Goal: Task Accomplishment & Management: Complete application form

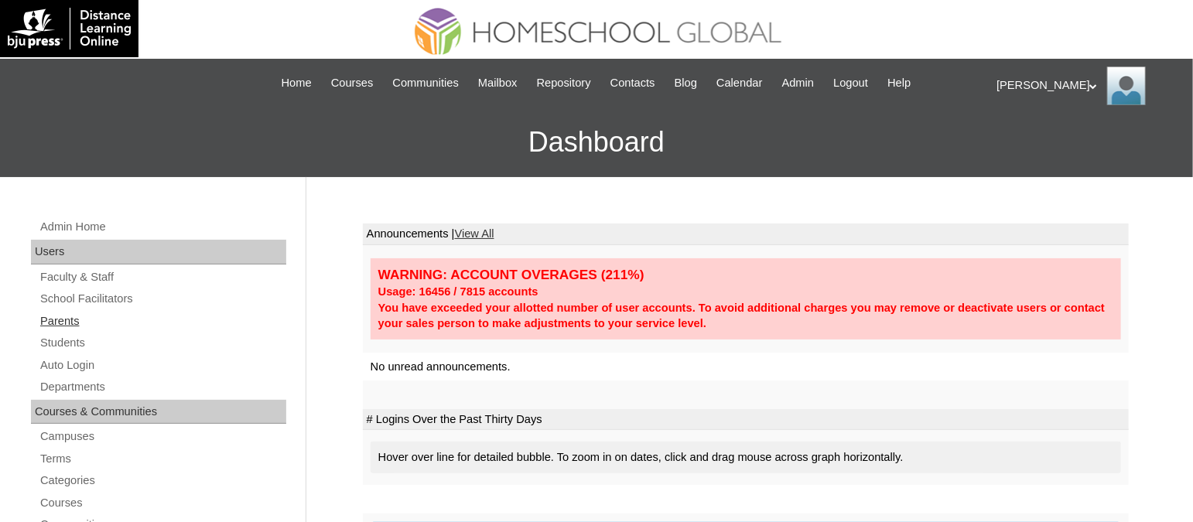
click at [77, 317] on link "Parents" at bounding box center [163, 321] width 248 height 19
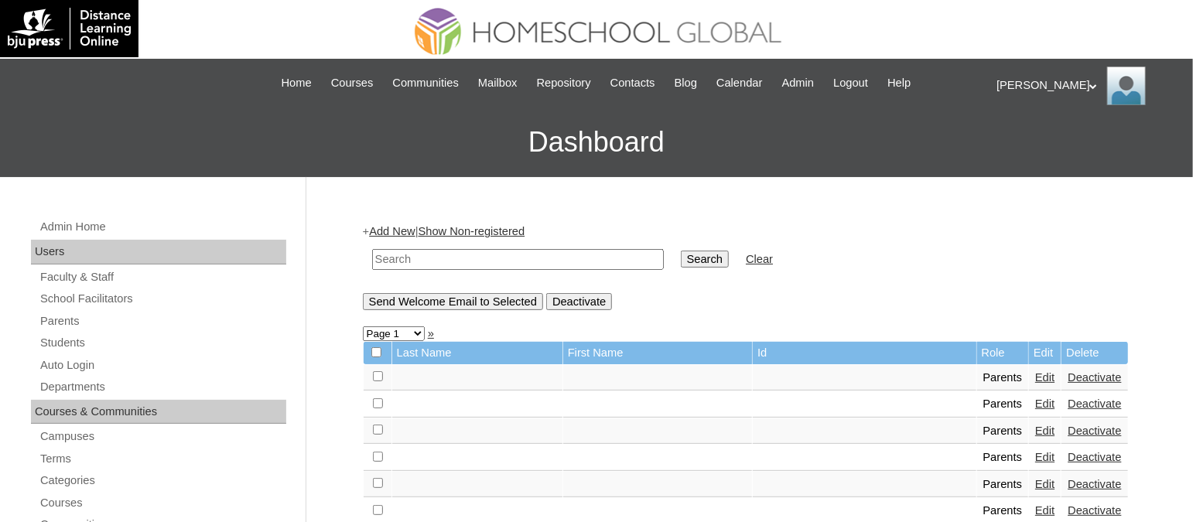
click at [395, 231] on link "Add New" at bounding box center [392, 231] width 46 height 12
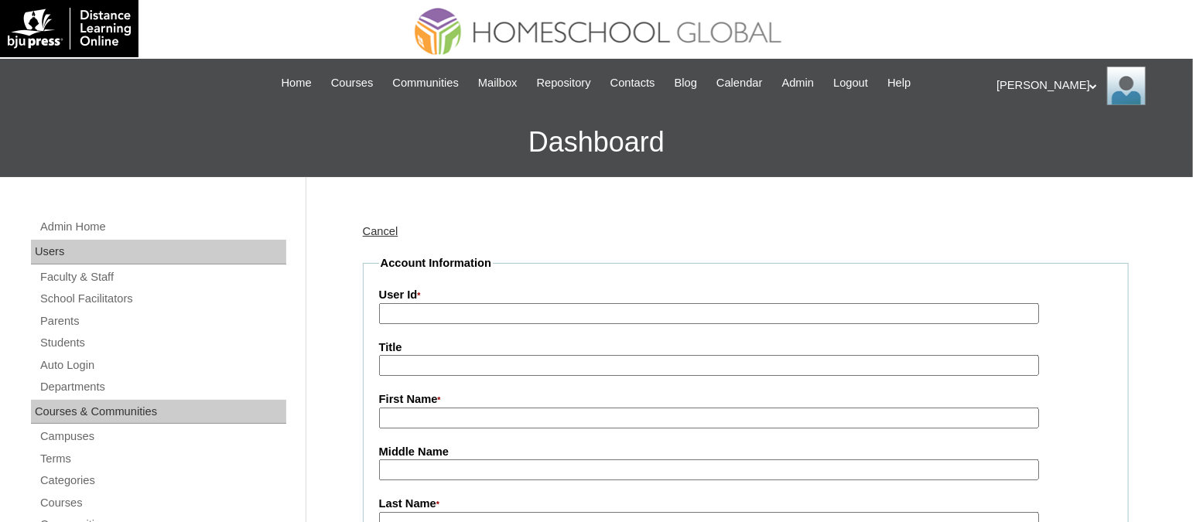
click at [455, 308] on input "User Id *" at bounding box center [709, 313] width 660 height 21
paste input "TOUCHPH2025-MHS010147"
type input "TOUCHPH2025-MHS010147"
click at [420, 418] on input "First Name *" at bounding box center [709, 418] width 660 height 21
paste input "Grace Chng"
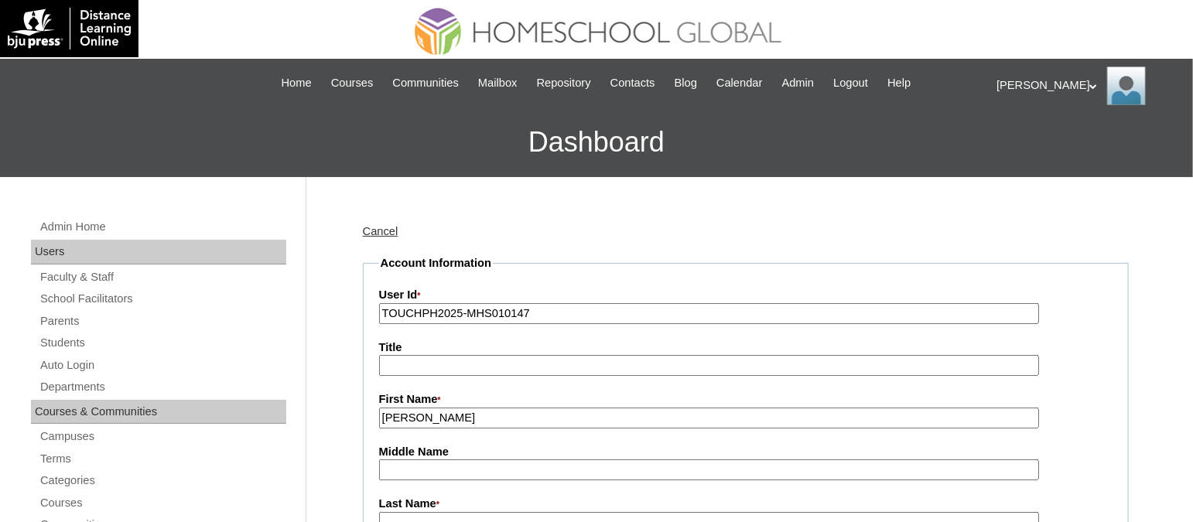
drag, startPoint x: 451, startPoint y: 412, endPoint x: 420, endPoint y: 407, distance: 31.4
click at [420, 408] on input "Grace Chng" at bounding box center [709, 418] width 660 height 21
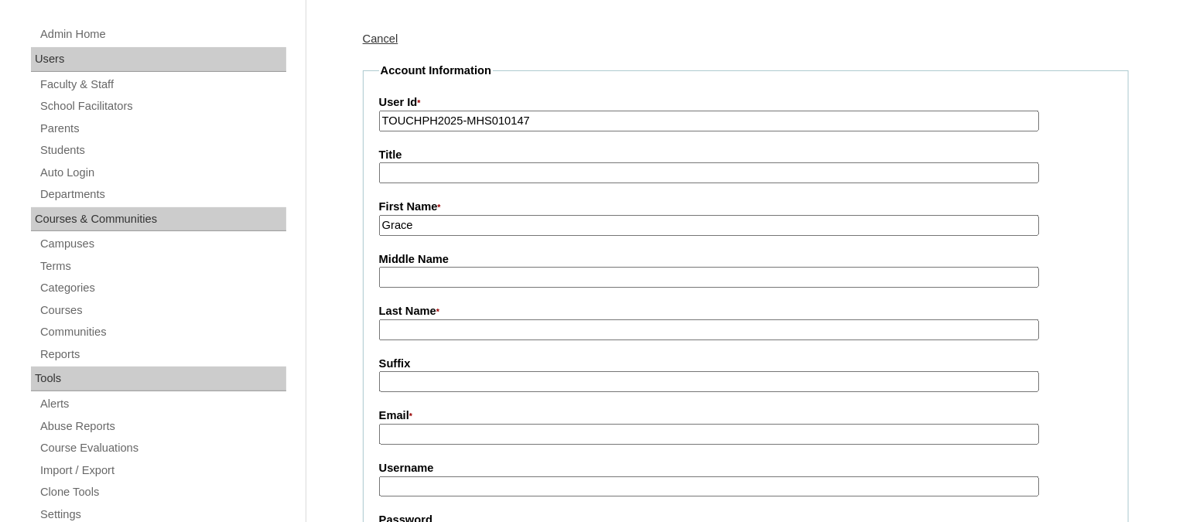
type input "Grace"
click at [405, 324] on input "Last Name *" at bounding box center [709, 330] width 660 height 21
paste input "Chng"
type input "Chng (2025)"
click at [434, 424] on input "Email *" at bounding box center [709, 434] width 660 height 21
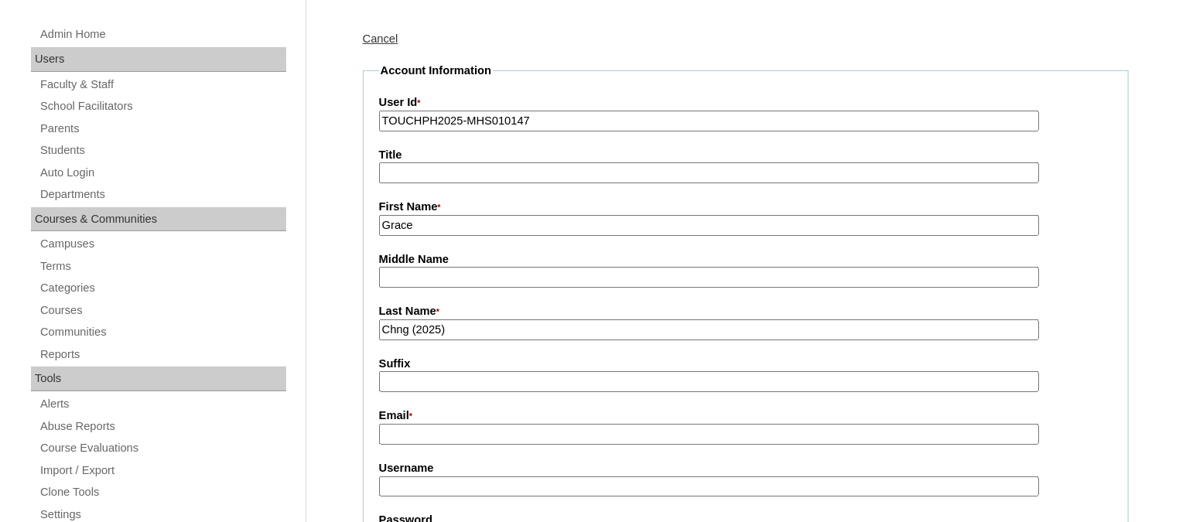
paste input "jacob.lau@gmail.com"
type input "jacob.lau@gmail.com"
click at [415, 479] on input "Username" at bounding box center [709, 487] width 660 height 21
paste input "gracechngTQ325"
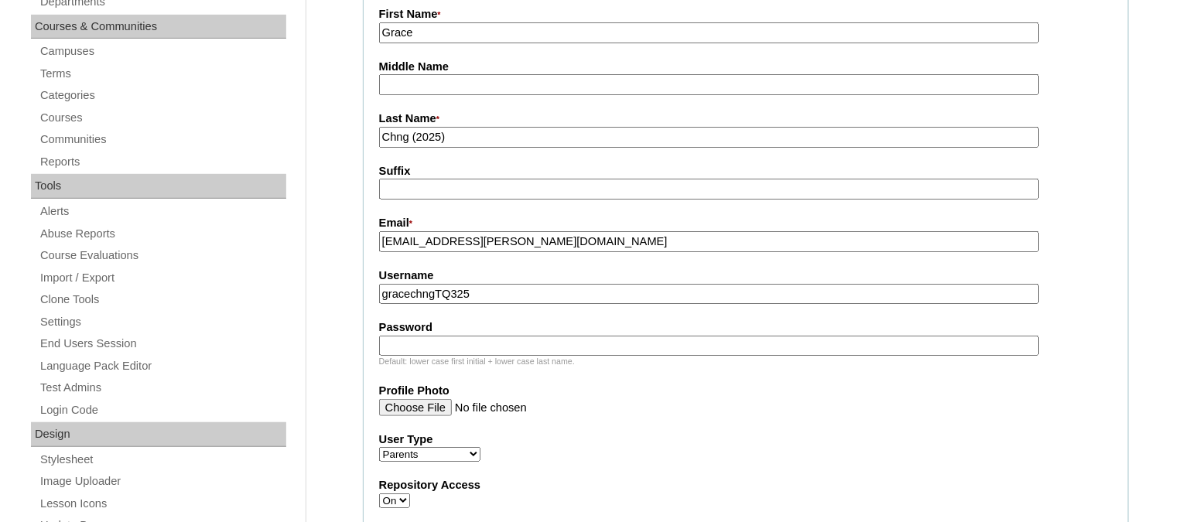
scroll to position [386, 0]
type input "gracechngTQ325"
click at [450, 335] on input "Password" at bounding box center [709, 345] width 660 height 21
paste input "HG123456p"
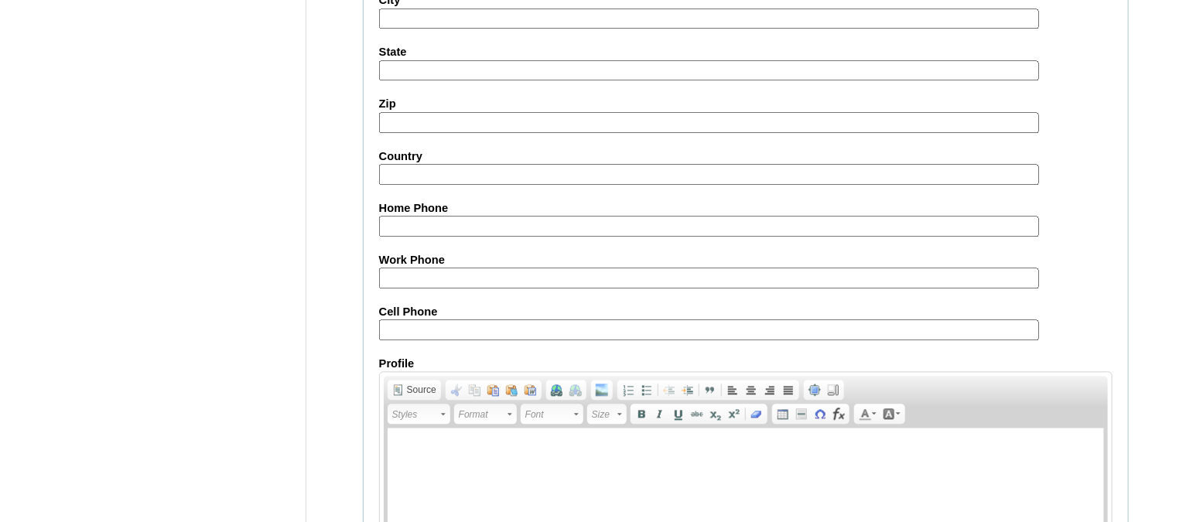
scroll to position [1543, 0]
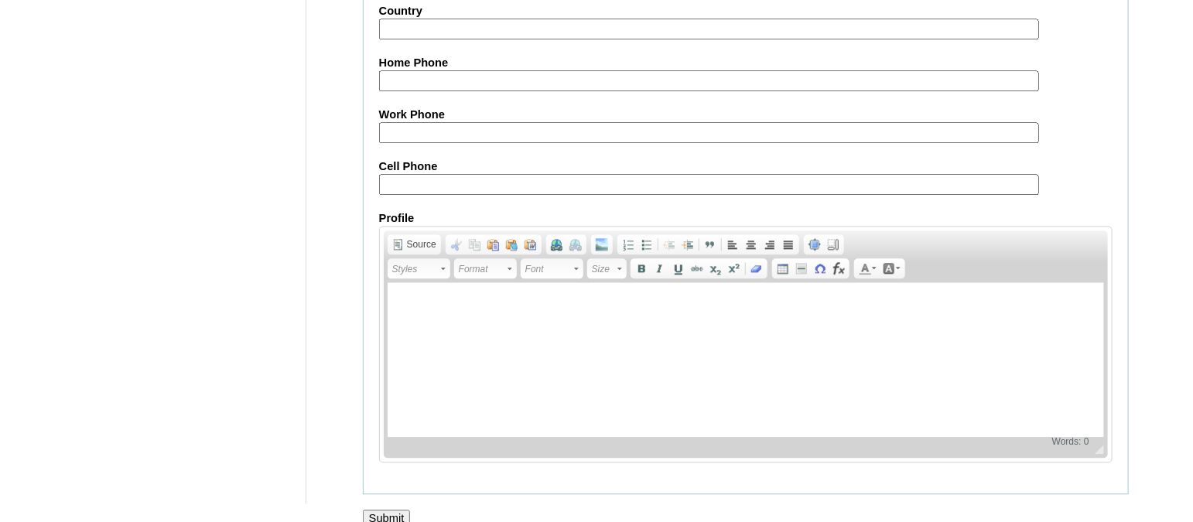
type input "HG123456p"
click at [383, 510] on input "Submit" at bounding box center [387, 518] width 48 height 17
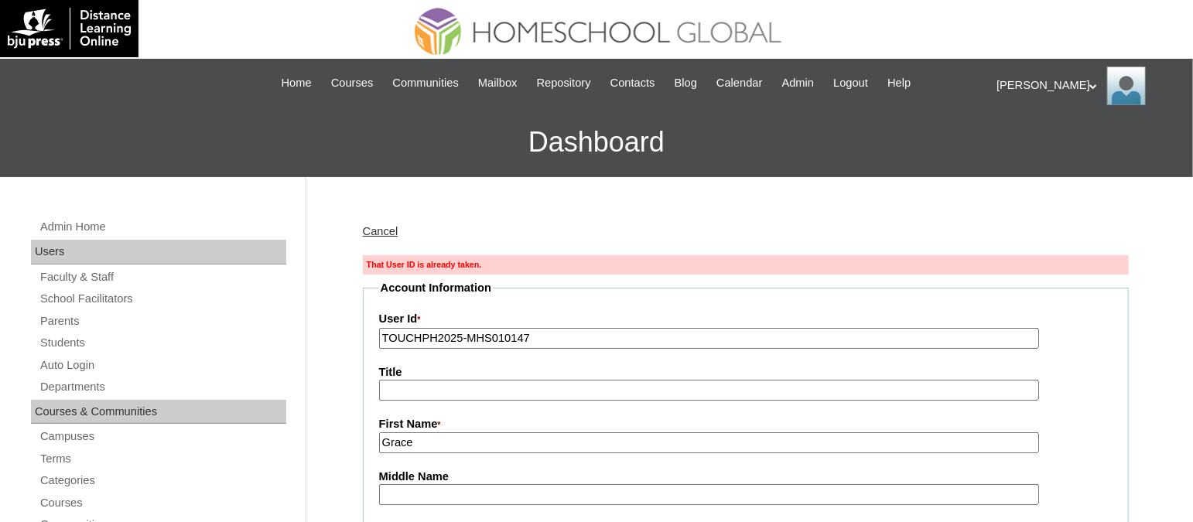
click at [553, 338] on input "TOUCHPH2025-MHS010147" at bounding box center [709, 338] width 660 height 21
paste input "72"
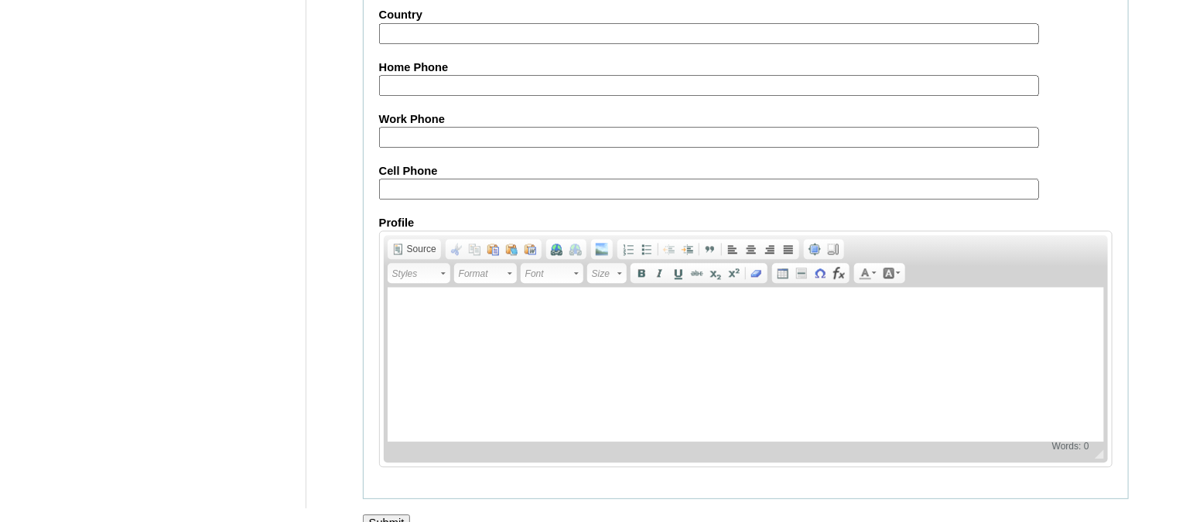
scroll to position [1568, 0]
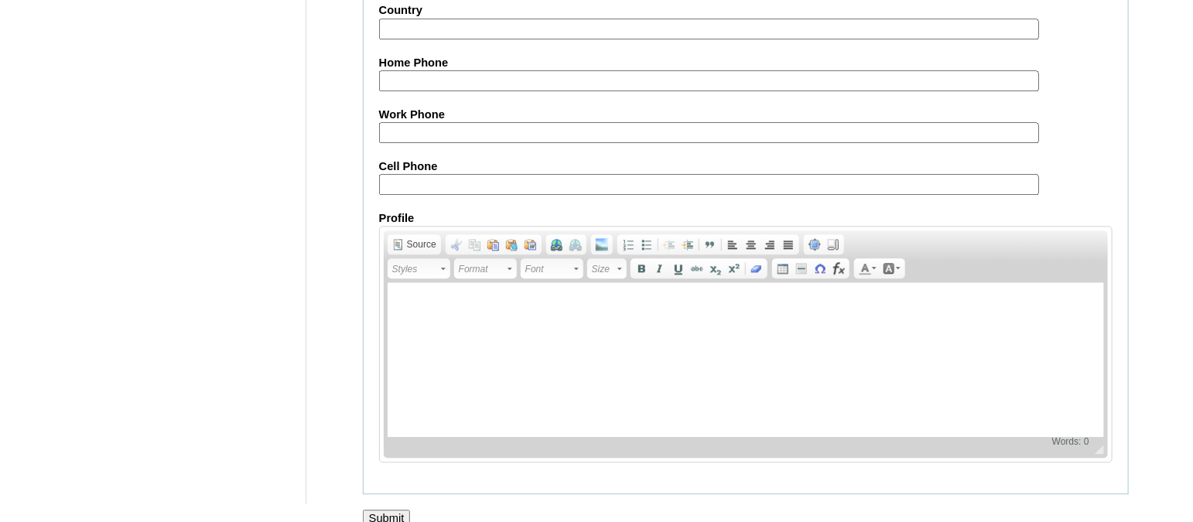
type input "TOUCHPH2025-MHS010172"
click at [385, 510] on input "Submit" at bounding box center [387, 518] width 48 height 17
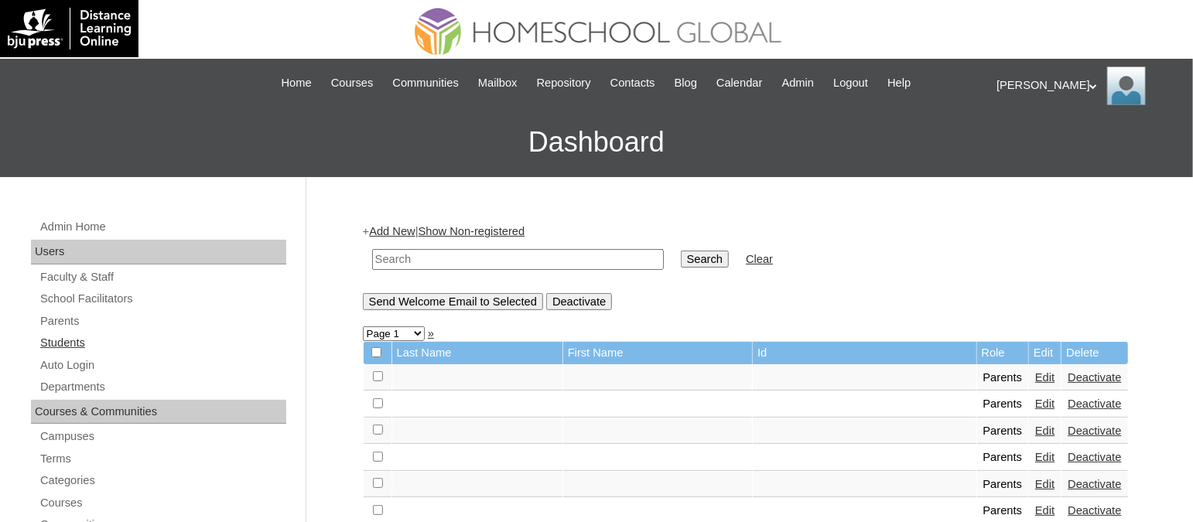
click at [75, 342] on link "Students" at bounding box center [163, 343] width 248 height 19
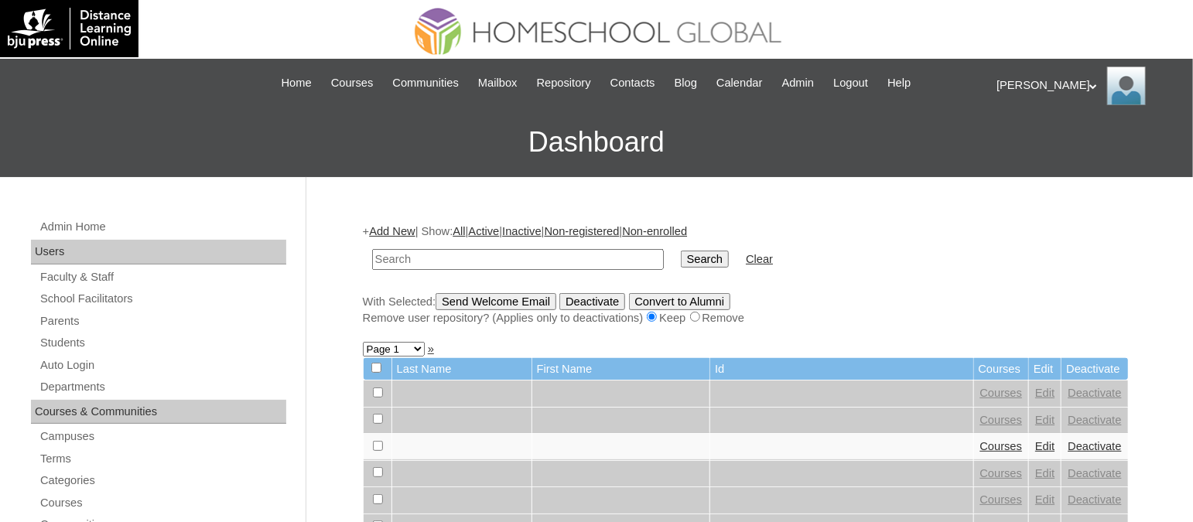
click at [380, 228] on link "Add New" at bounding box center [392, 231] width 46 height 12
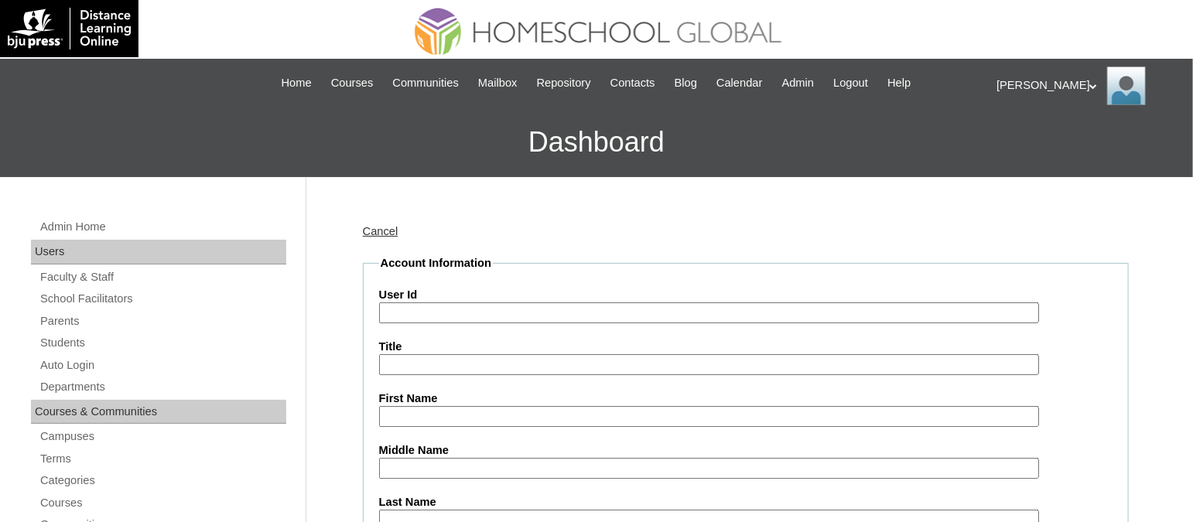
click at [442, 304] on input "User Id" at bounding box center [709, 313] width 660 height 21
paste input "TOUCHPH2025-MHS010157"
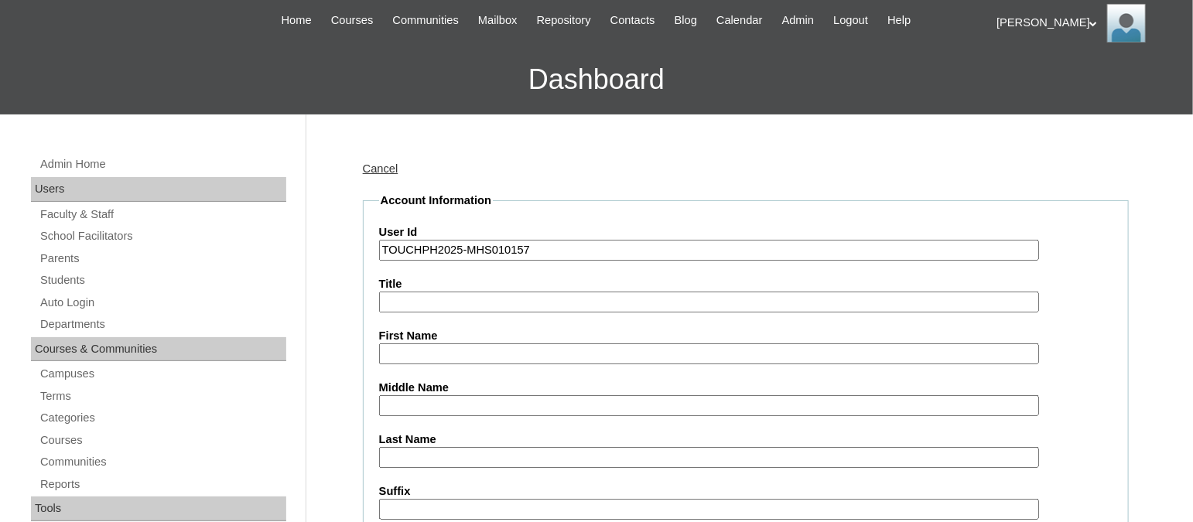
scroll to position [96, 0]
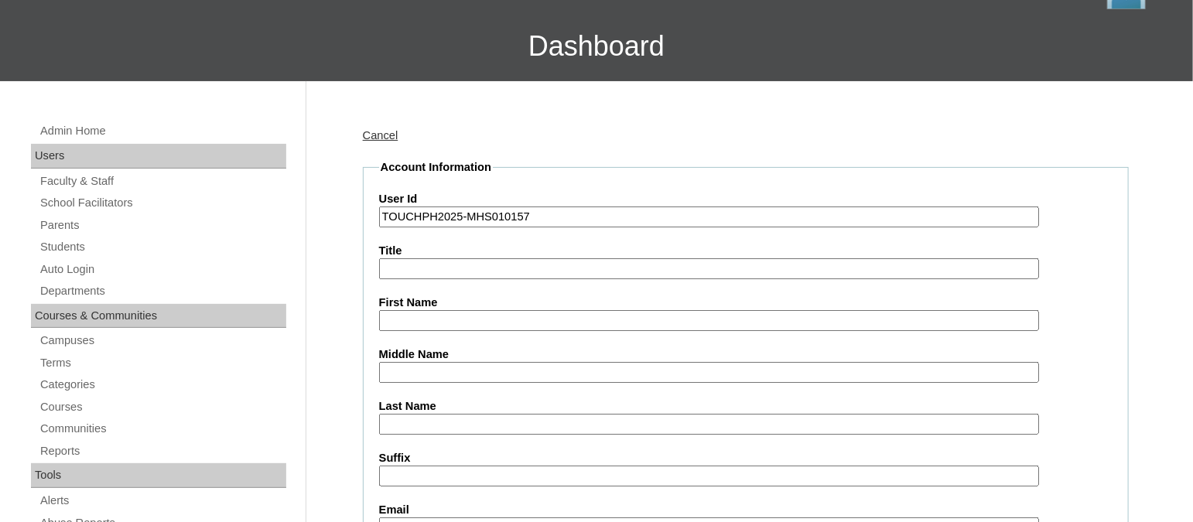
type input "TOUCHPH2025-MHS010157"
click at [423, 317] on input "First Name" at bounding box center [709, 320] width 660 height 21
click at [448, 321] on input "First Name" at bounding box center [709, 320] width 660 height 21
paste input "Emmeline En Hui Faith Lau"
drag, startPoint x: 531, startPoint y: 316, endPoint x: 505, endPoint y: 315, distance: 26.3
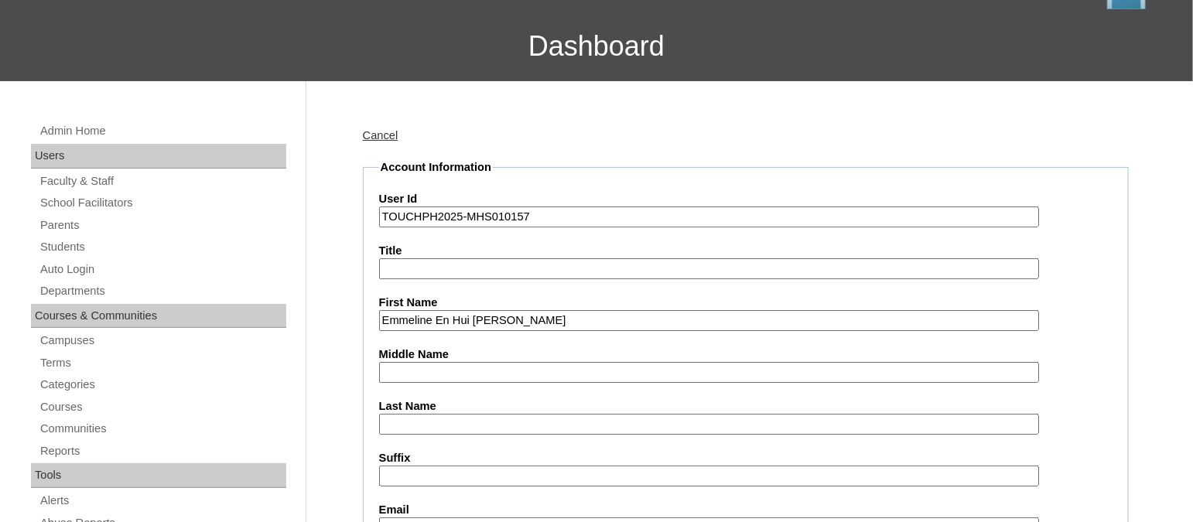
click at [505, 315] on input "Emmeline En Hui Faith Lau" at bounding box center [709, 320] width 660 height 21
type input "Emmeline En Hui Faith"
click at [423, 414] on input "Last Name" at bounding box center [709, 424] width 660 height 21
paste input "Lau"
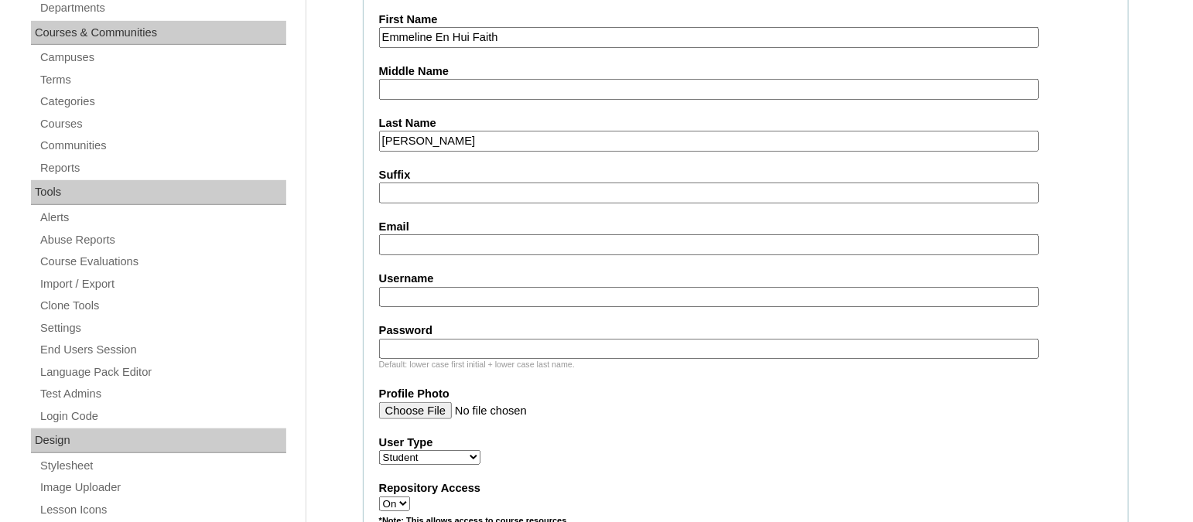
scroll to position [386, 0]
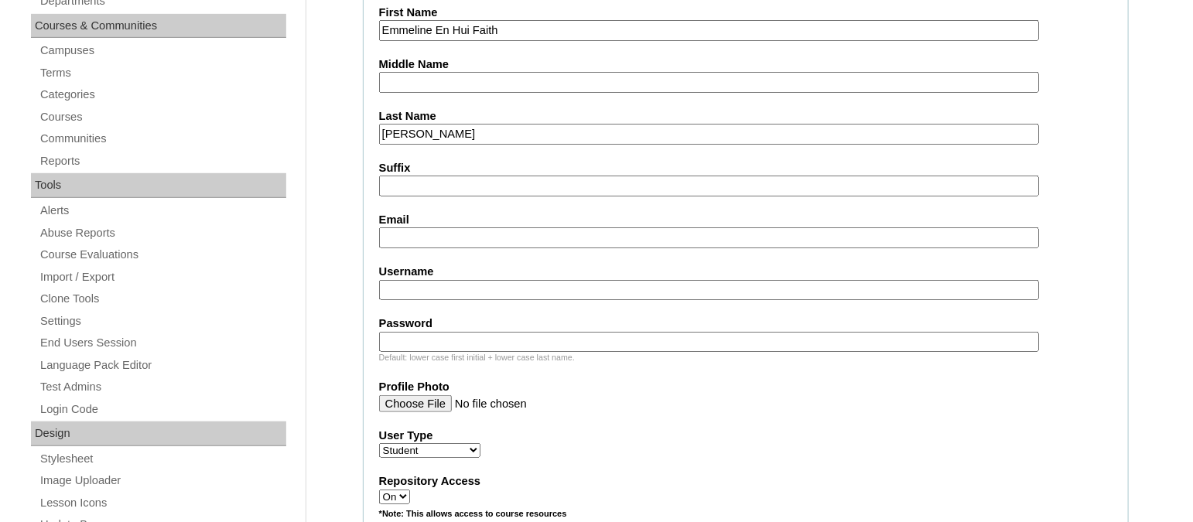
type input "Lau"
click at [415, 235] on input "Email" at bounding box center [709, 237] width 660 height 21
paste input "jacob.lau@gmail.com"
type input "jacob.lau@gmail.com"
click at [448, 280] on input "Username" at bounding box center [709, 290] width 660 height 21
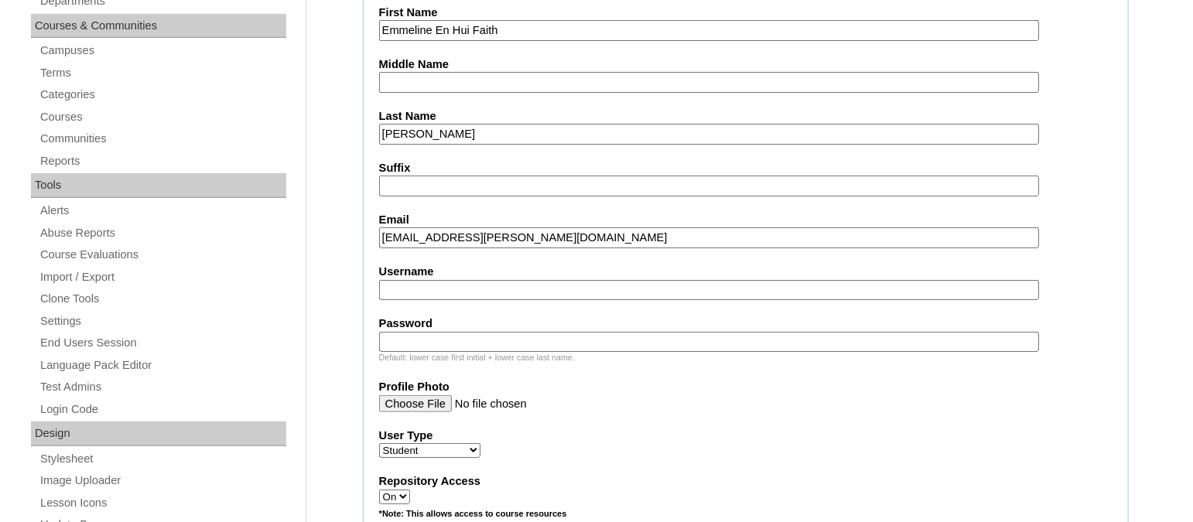
paste input "emmelinelauTQ325"
type input "emmelinelauTQ325"
click at [490, 333] on input "Password" at bounding box center [709, 342] width 660 height 21
paste input "HG123456s"
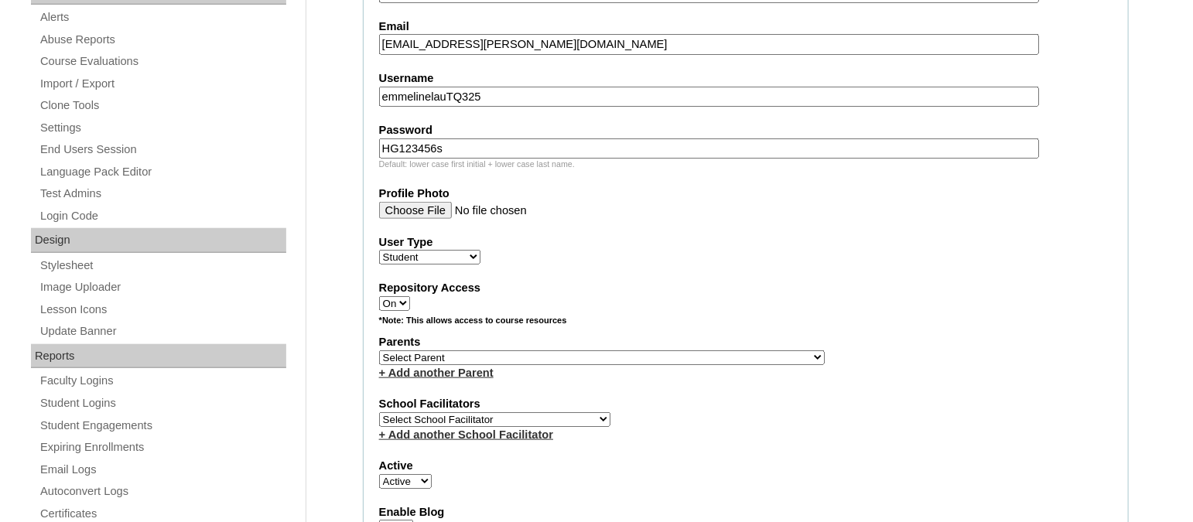
type input "HG123456s"
click at [535, 354] on select "Select Parent , , , , , , , , , , , , , , , , , , , , , , , , , , , , , , , , ,…" at bounding box center [602, 358] width 446 height 15
select select "43568"
click at [379, 351] on select "Select Parent , , , , , , , , , , , , , , , , , , , , , , , , , , , , , , , , ,…" at bounding box center [602, 358] width 446 height 15
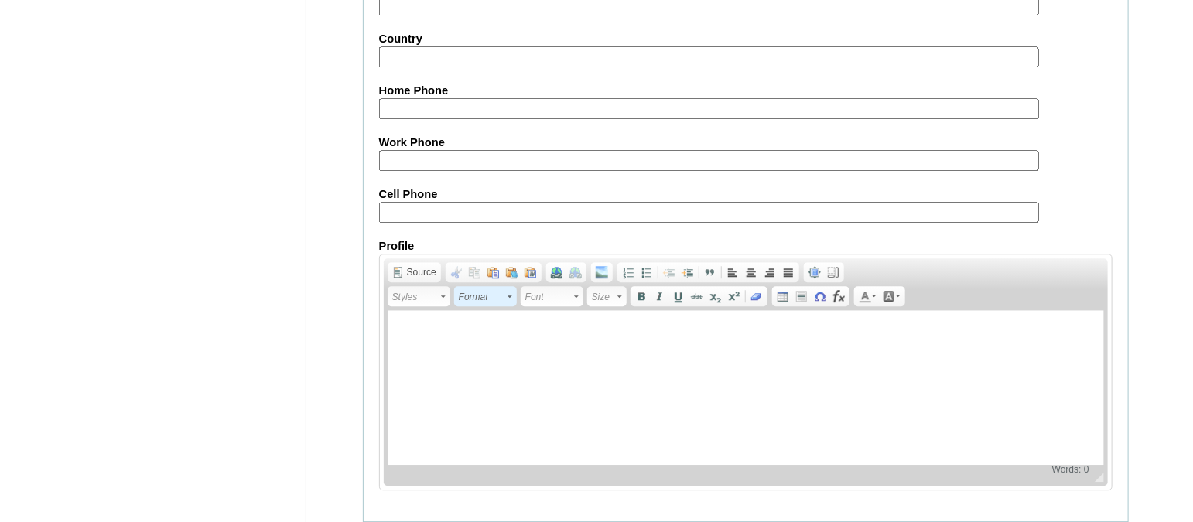
scroll to position [1821, 0]
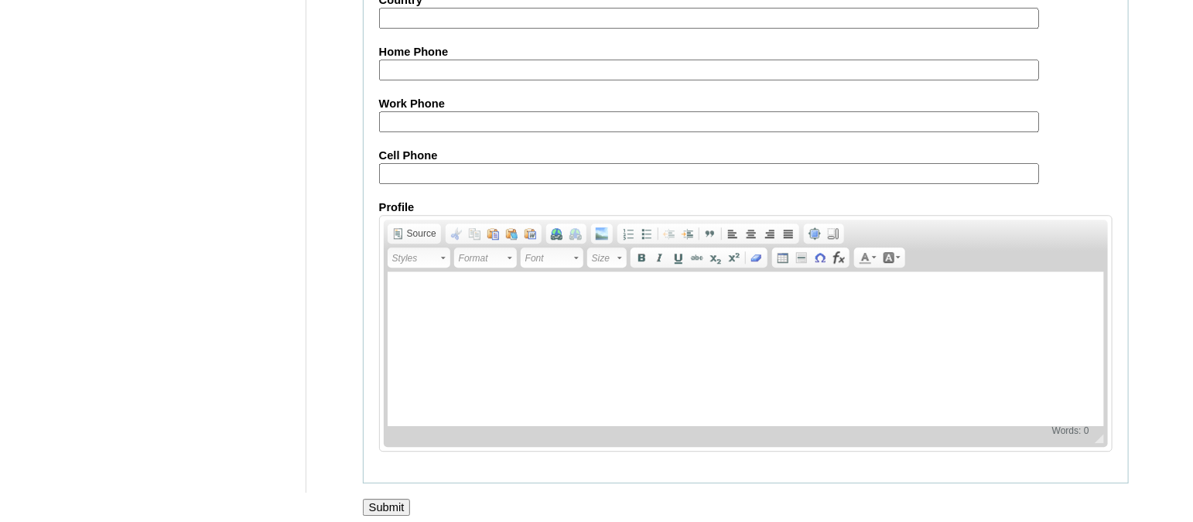
click at [389, 499] on input "Submit" at bounding box center [387, 507] width 48 height 17
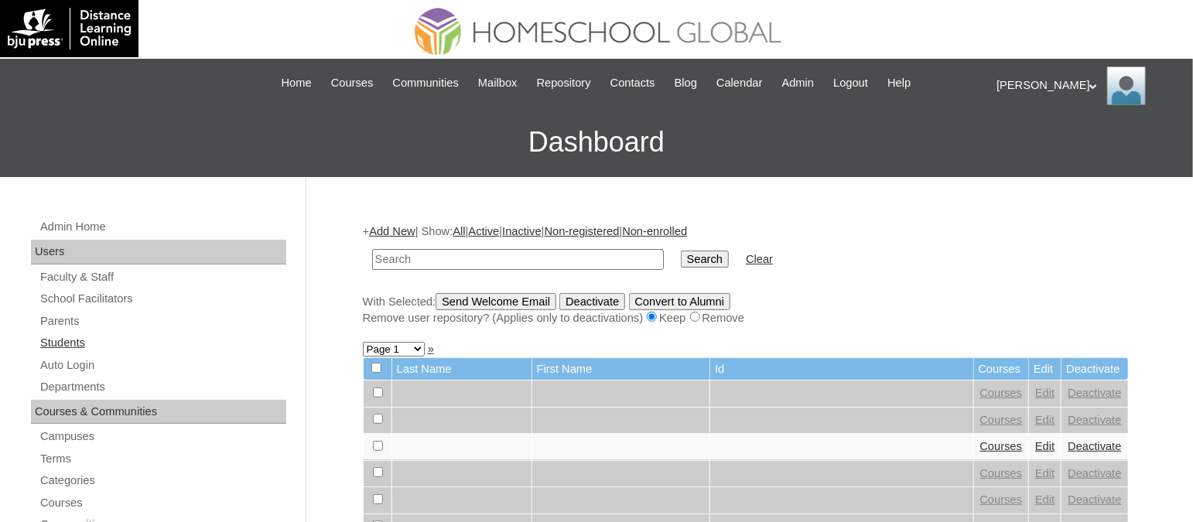
click at [67, 340] on link "Students" at bounding box center [163, 343] width 248 height 19
click at [442, 262] on input "text" at bounding box center [518, 259] width 292 height 21
paste input "TOUCHPH2025-MHS010157"
type input "TOUCHPH2025-MHS010157"
click at [681, 251] on input "Search" at bounding box center [705, 259] width 48 height 17
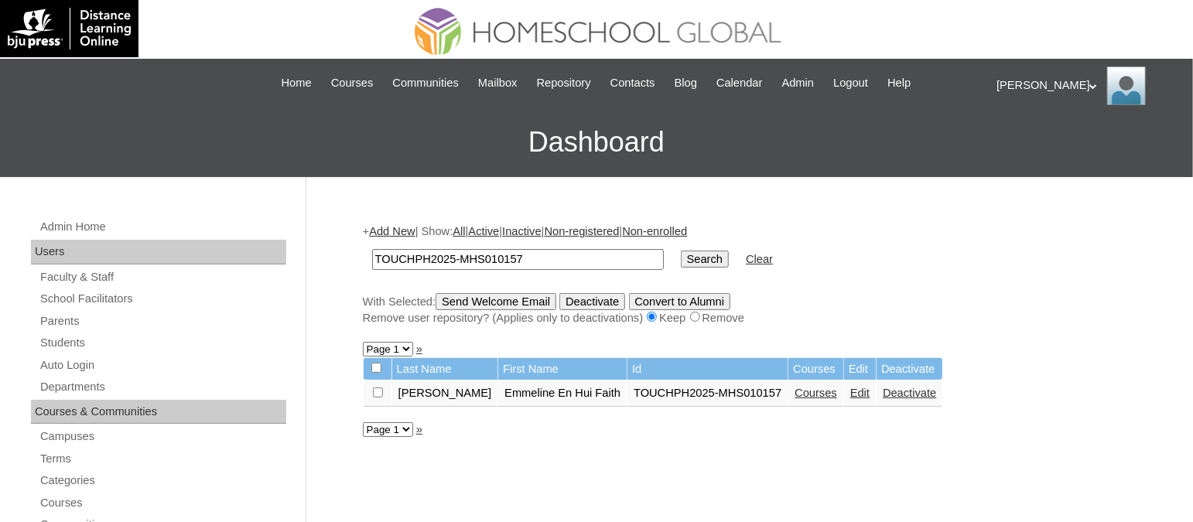
click at [795, 388] on link "Courses" at bounding box center [816, 393] width 43 height 12
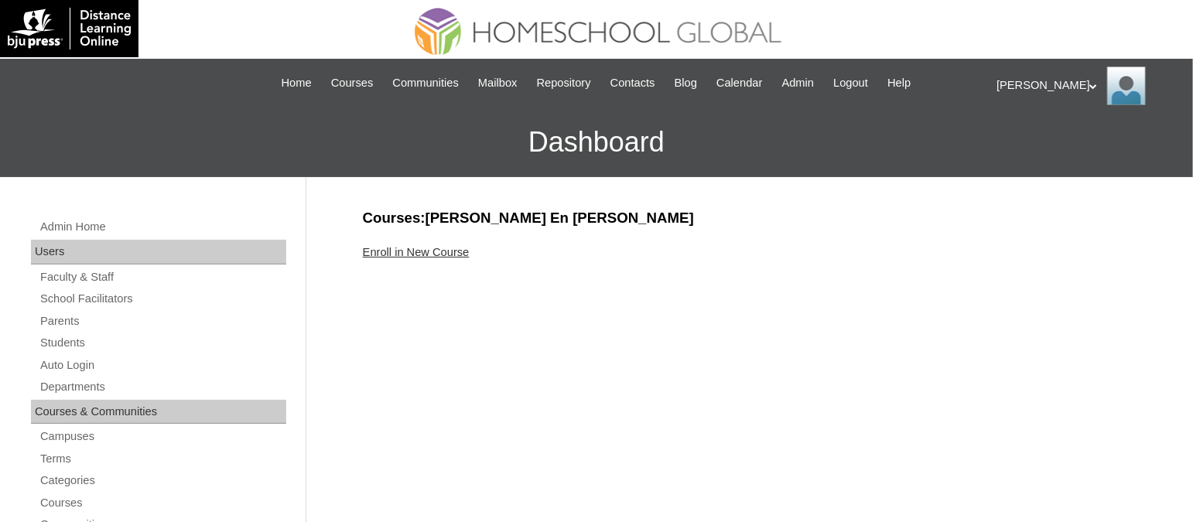
click at [432, 246] on link "Enroll in New Course" at bounding box center [416, 252] width 107 height 12
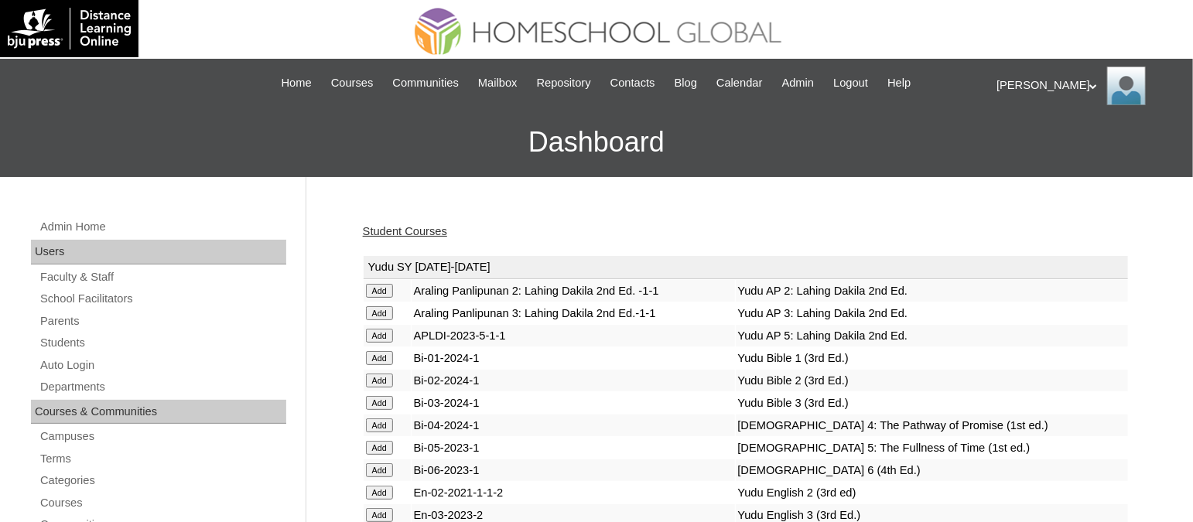
scroll to position [3873, 0]
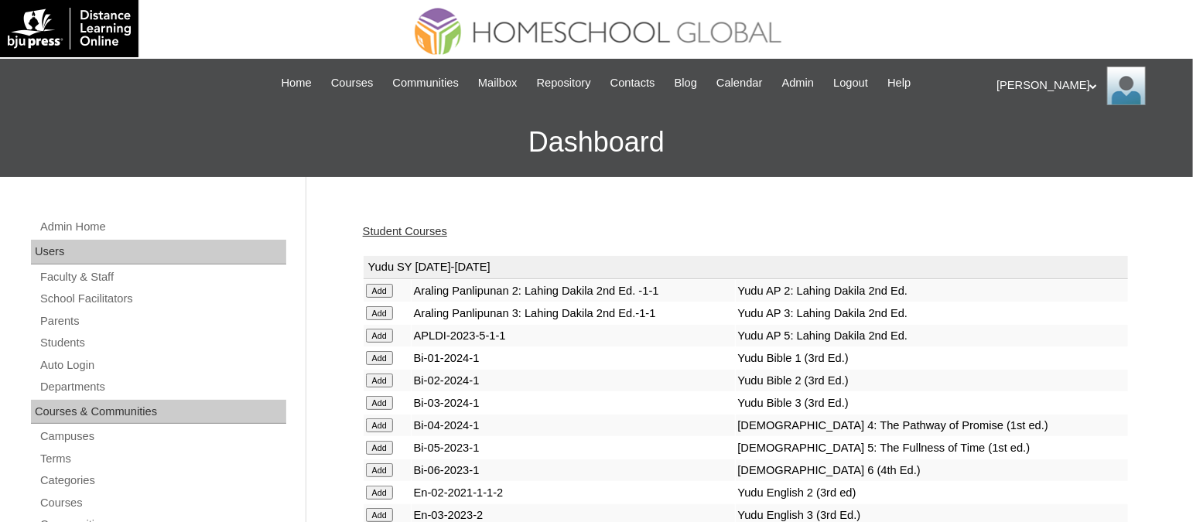
click at [423, 231] on link "Student Courses" at bounding box center [405, 231] width 84 height 12
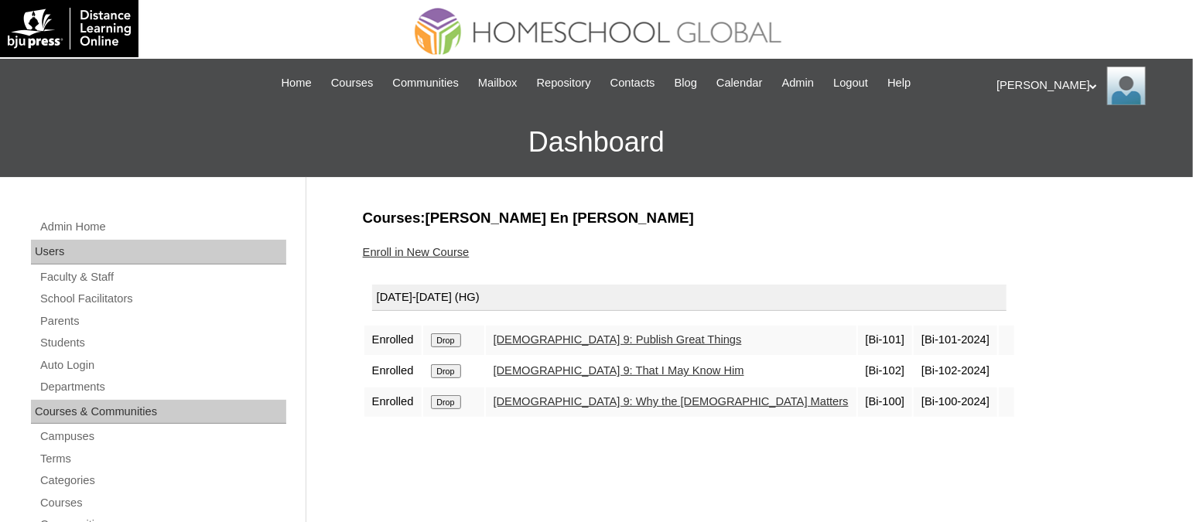
click at [406, 250] on link "Enroll in New Course" at bounding box center [416, 252] width 107 height 12
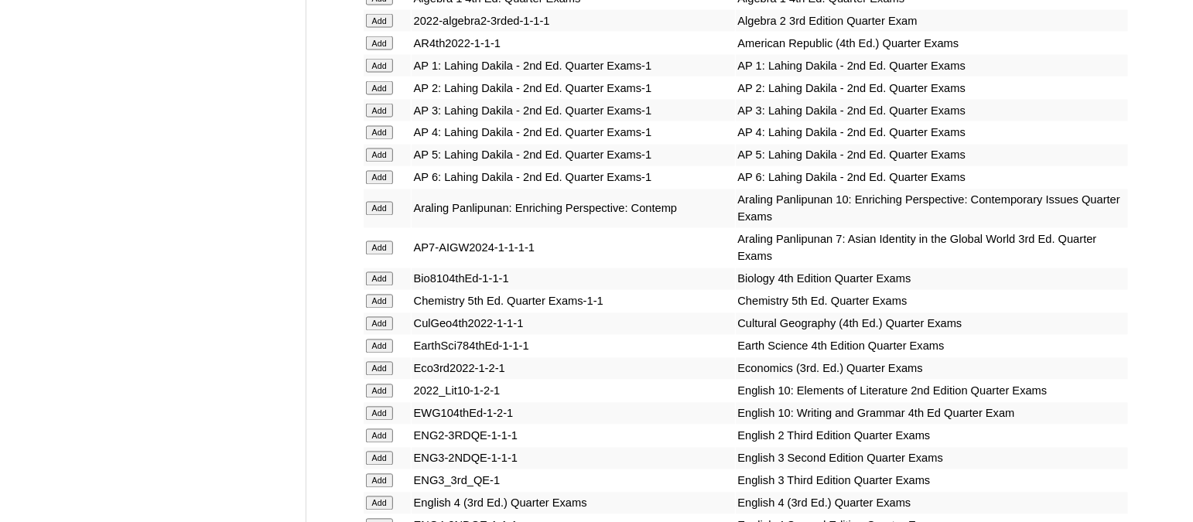
scroll to position [4004, 0]
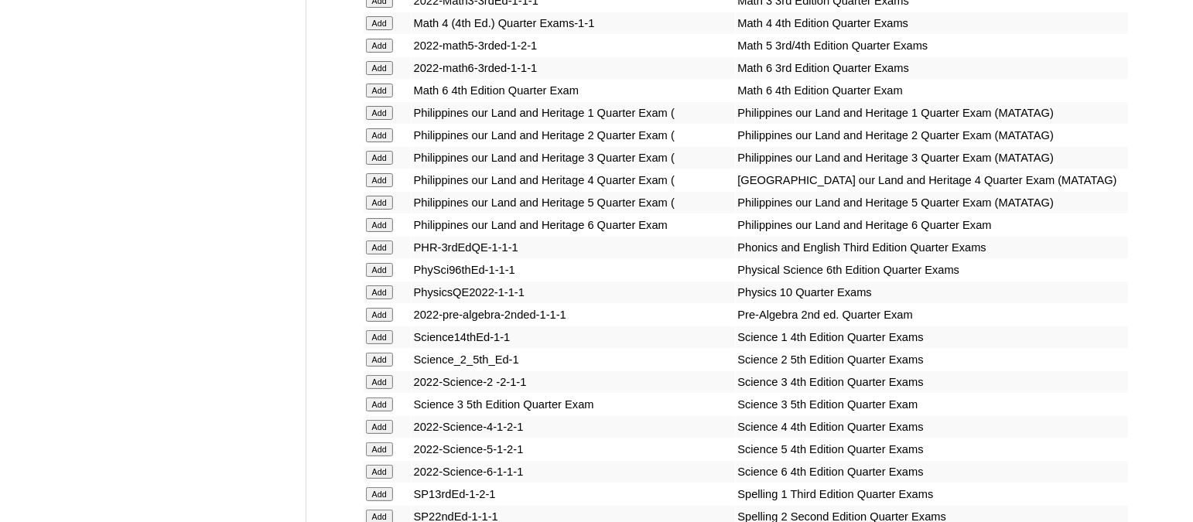
scroll to position [5671, 0]
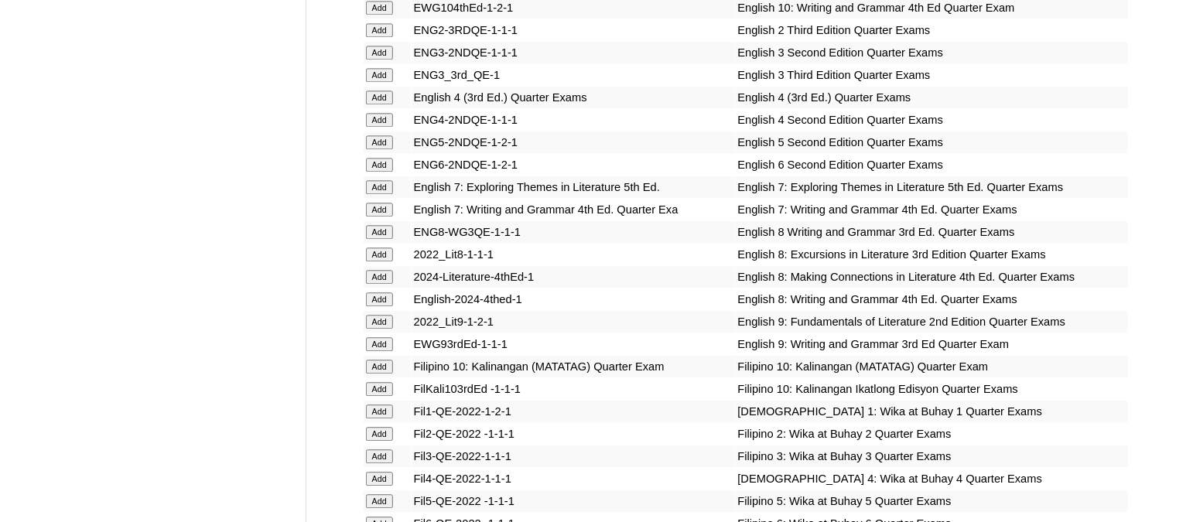
scroll to position [4372, 0]
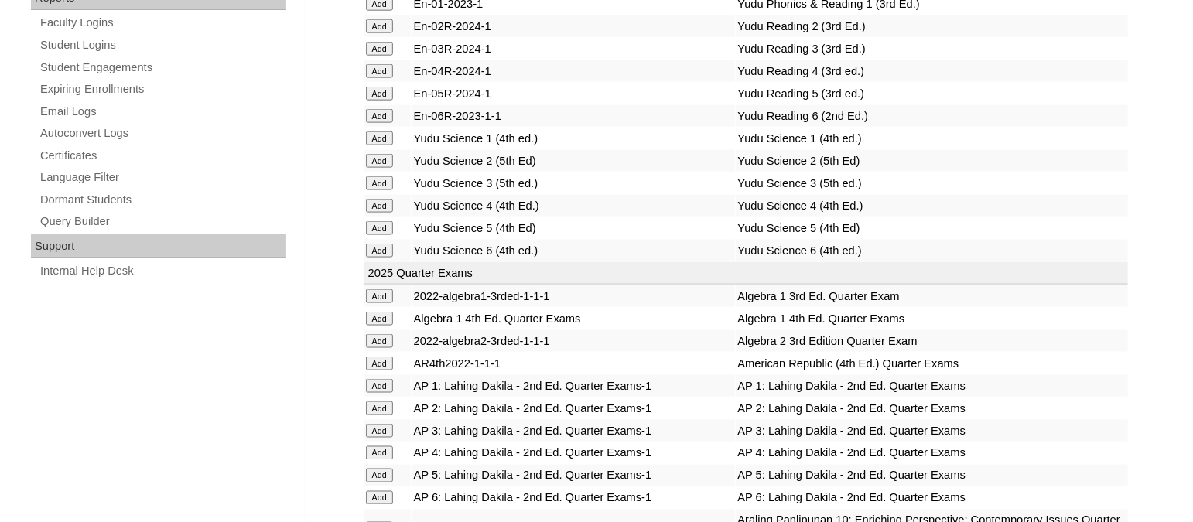
scroll to position [3180, 0]
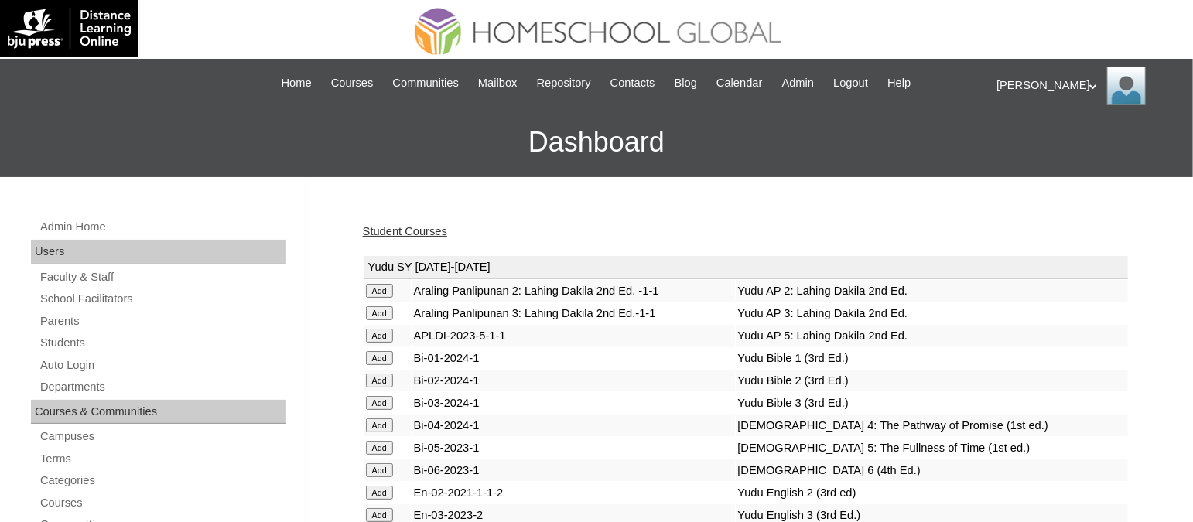
click at [390, 232] on link "Student Courses" at bounding box center [405, 231] width 84 height 12
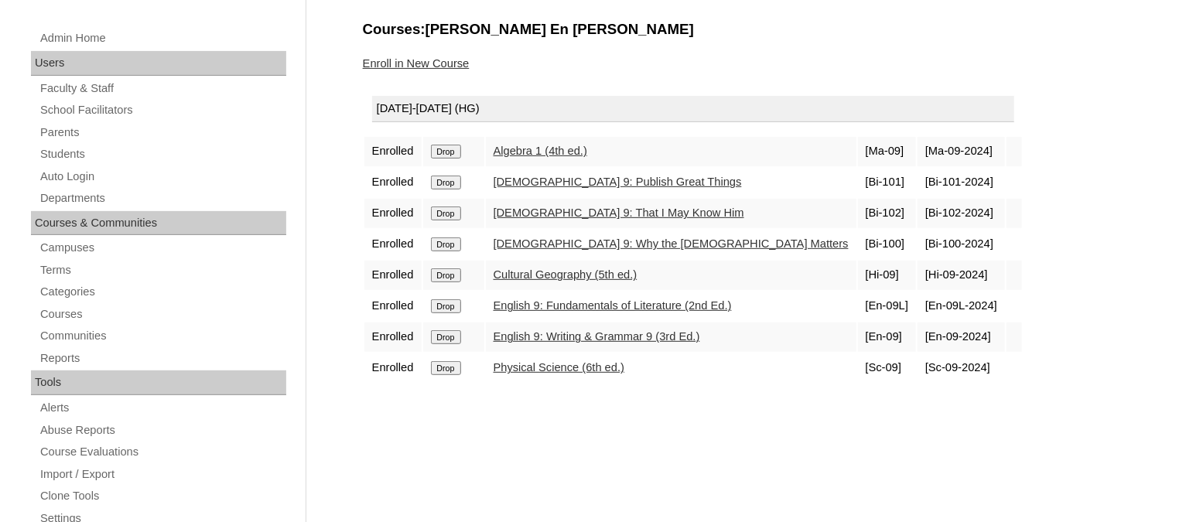
scroll to position [193, 0]
